Goal: Task Accomplishment & Management: Use online tool/utility

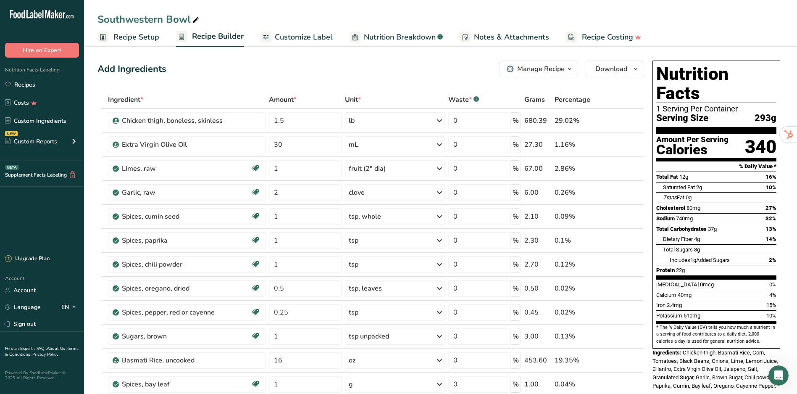
click at [124, 16] on div "Southwestern Bowl" at bounding box center [148, 19] width 103 height 15
click at [137, 38] on span "Recipe Setup" at bounding box center [136, 37] width 46 height 11
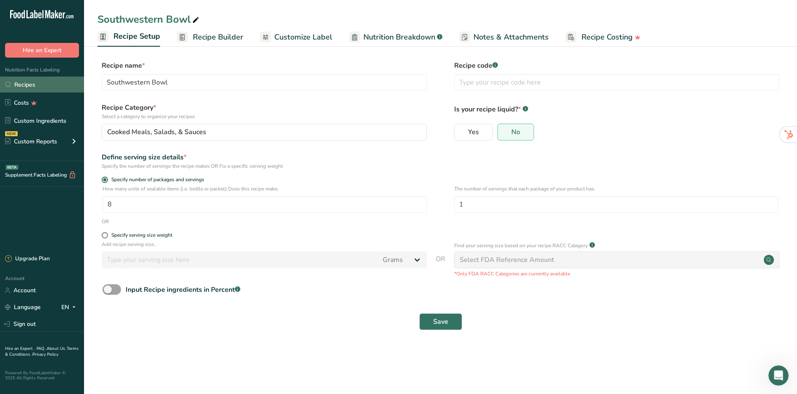
click at [37, 85] on link "Recipes" at bounding box center [42, 84] width 84 height 16
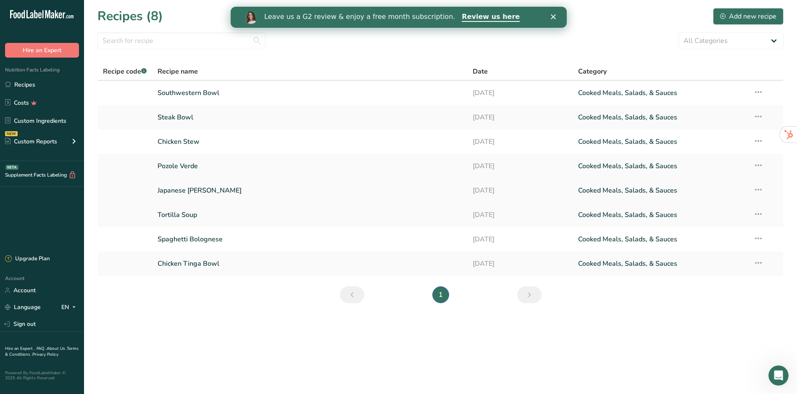
click at [180, 190] on link "Japanese [PERSON_NAME]" at bounding box center [310, 191] width 305 height 18
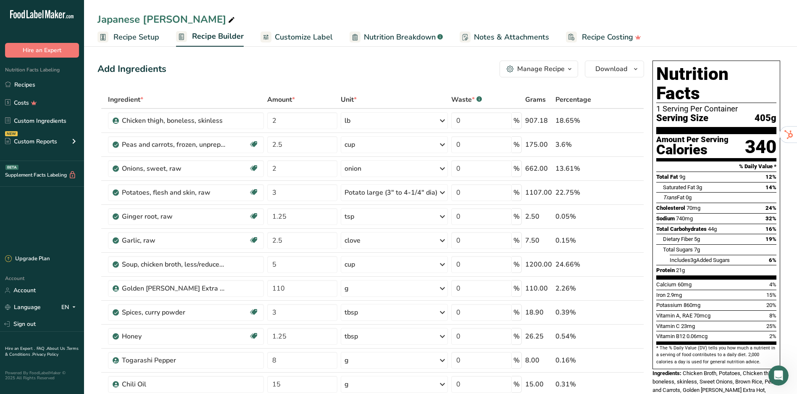
click at [126, 20] on div "Japanese [PERSON_NAME]" at bounding box center [166, 19] width 139 height 15
click at [41, 84] on link "Recipes" at bounding box center [42, 84] width 84 height 16
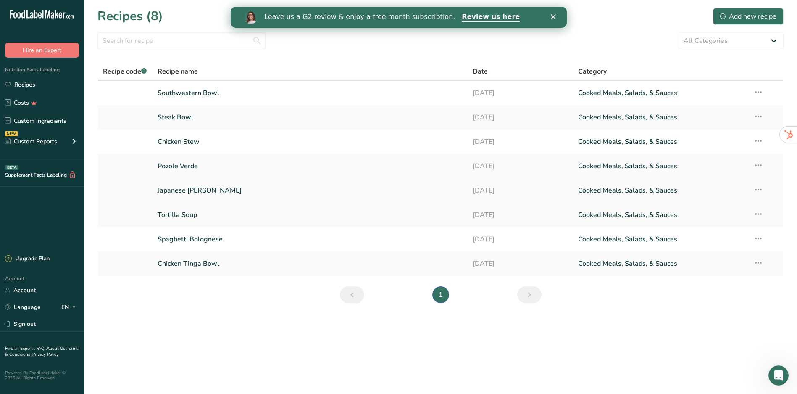
click at [178, 188] on link "Japanese [PERSON_NAME]" at bounding box center [310, 191] width 305 height 18
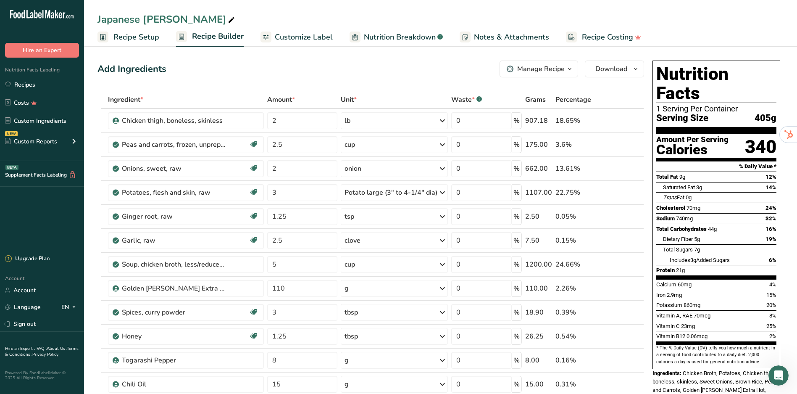
click at [147, 44] on link "Recipe Setup" at bounding box center [128, 37] width 62 height 19
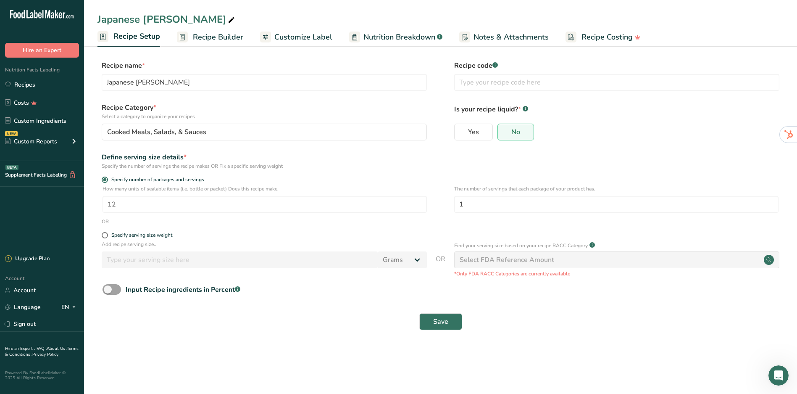
click at [195, 44] on link "Recipe Builder" at bounding box center [210, 37] width 66 height 19
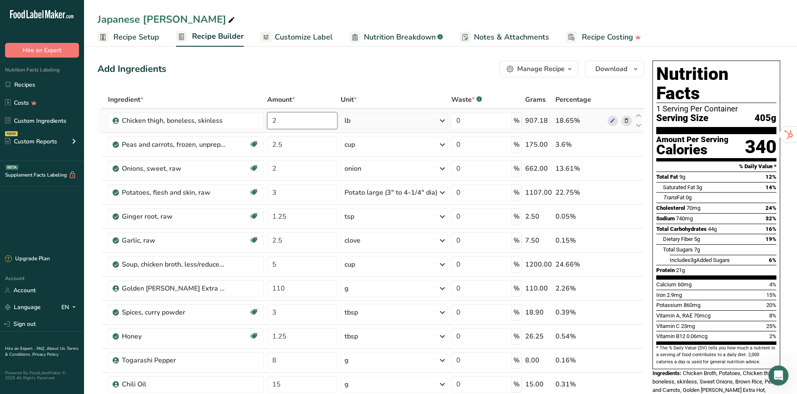
click at [299, 118] on input "2" at bounding box center [302, 120] width 70 height 17
type input "2.5"
click at [288, 190] on input "3" at bounding box center [302, 192] width 70 height 17
type input "2"
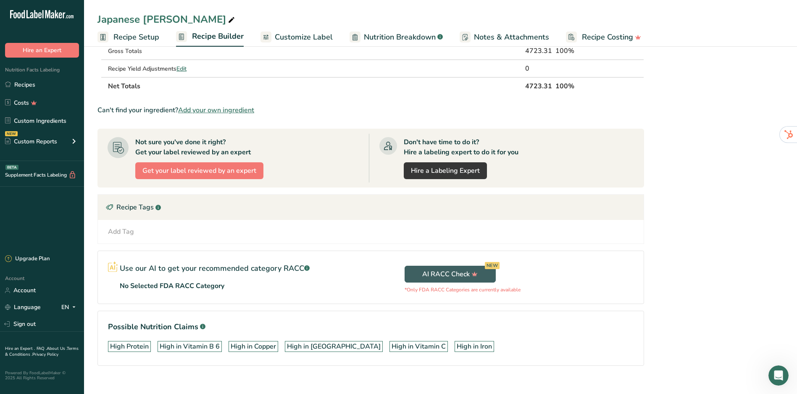
scroll to position [438, 0]
